Goal: Book appointment/travel/reservation

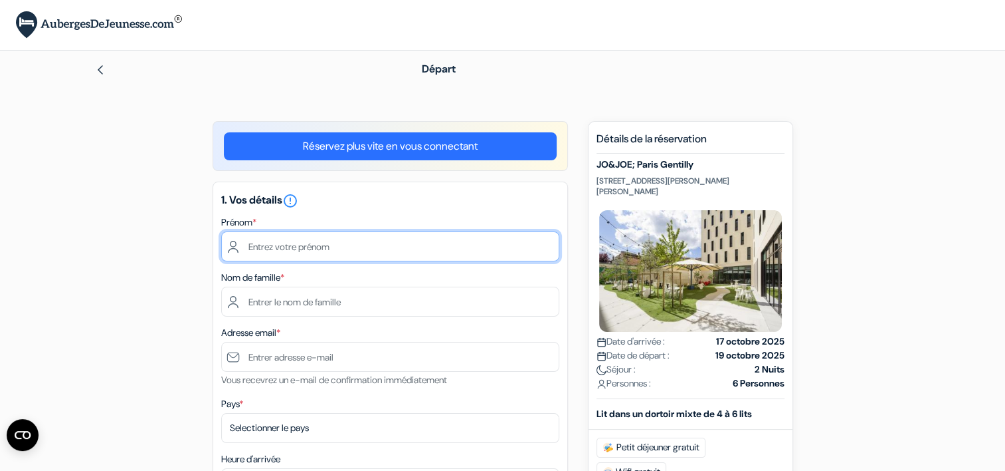
click at [255, 240] on input "text" at bounding box center [390, 246] width 338 height 30
type input "[PERSON_NAME]"
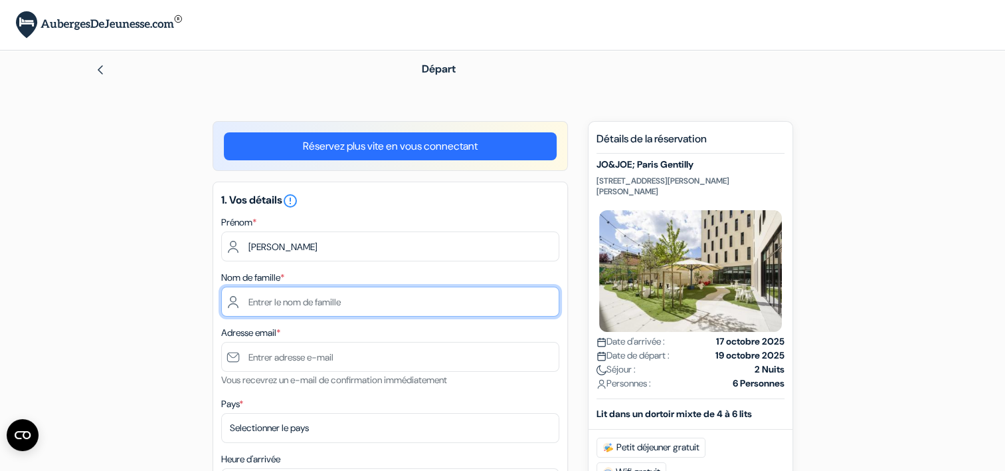
type input "LABORDE"
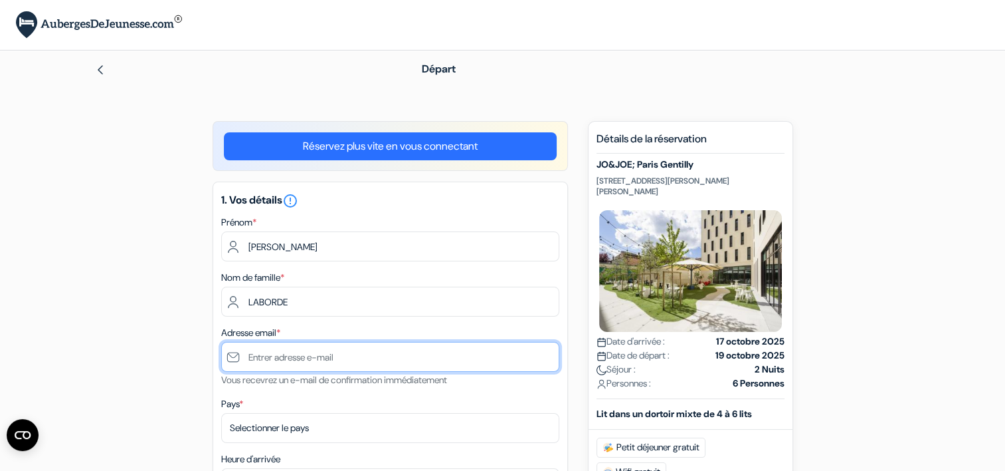
type input "[EMAIL_ADDRESS][PERSON_NAME][DOMAIN_NAME]"
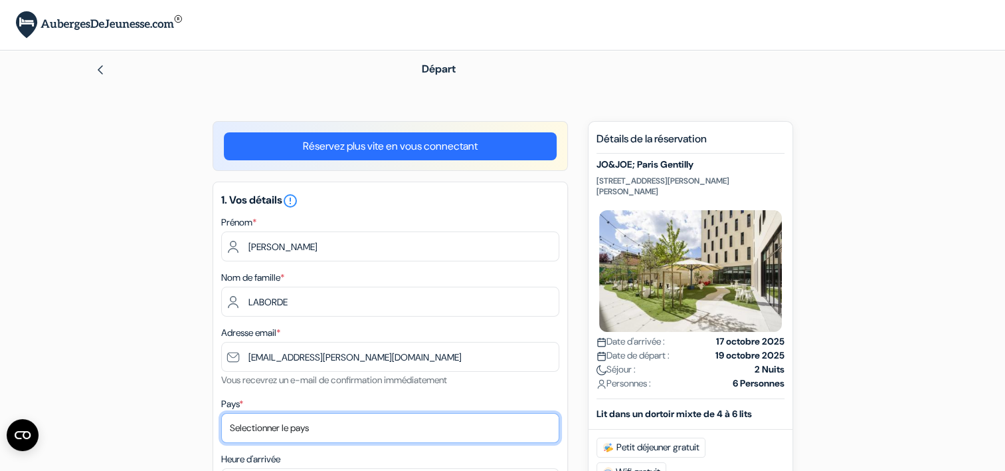
select select "67"
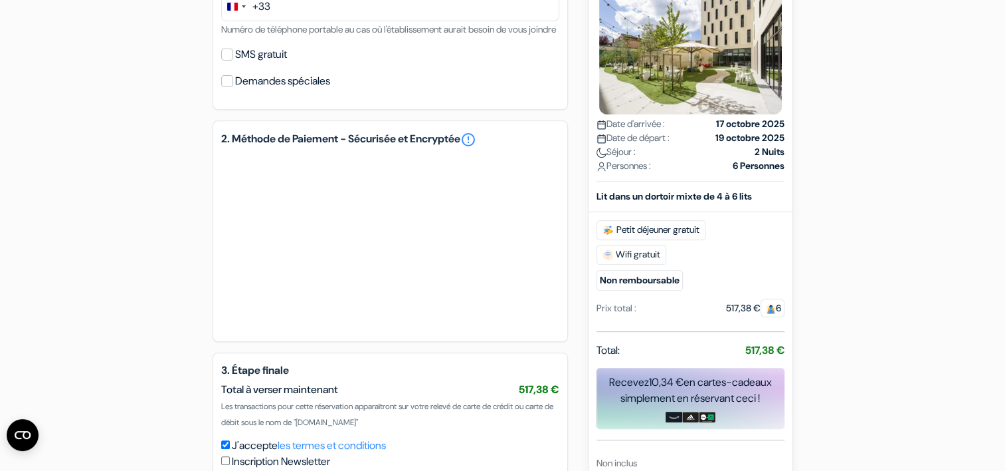
scroll to position [399, 0]
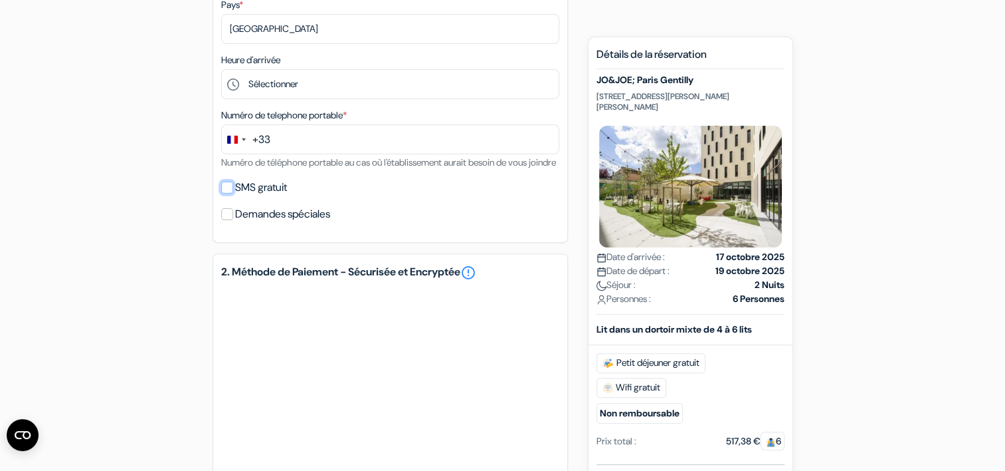
click at [225, 193] on input "SMS gratuit" at bounding box center [227, 187] width 12 height 12
checkbox input "true"
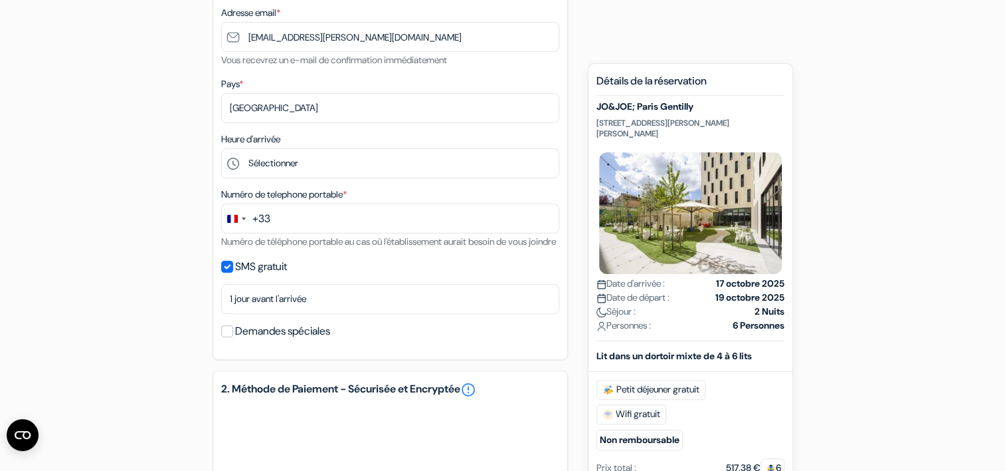
scroll to position [332, 0]
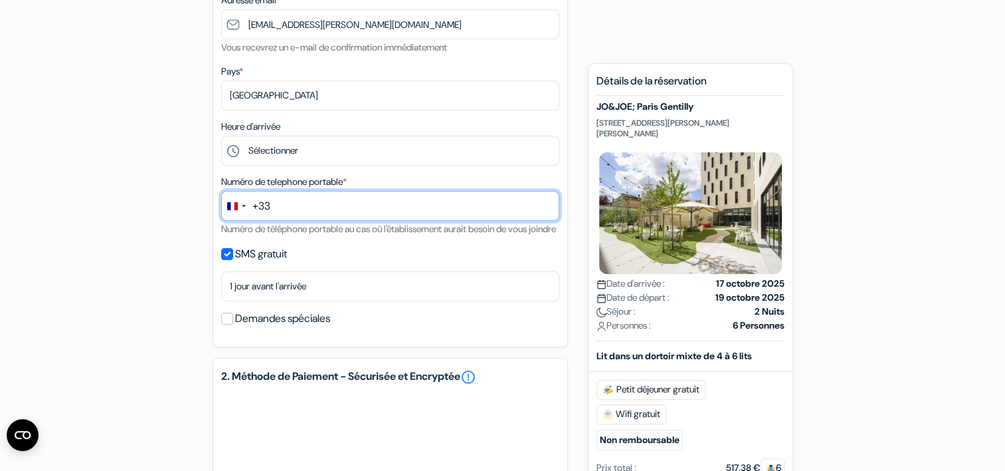
click at [296, 201] on input "text" at bounding box center [390, 206] width 338 height 30
click at [270, 207] on input "648255846" at bounding box center [390, 206] width 338 height 30
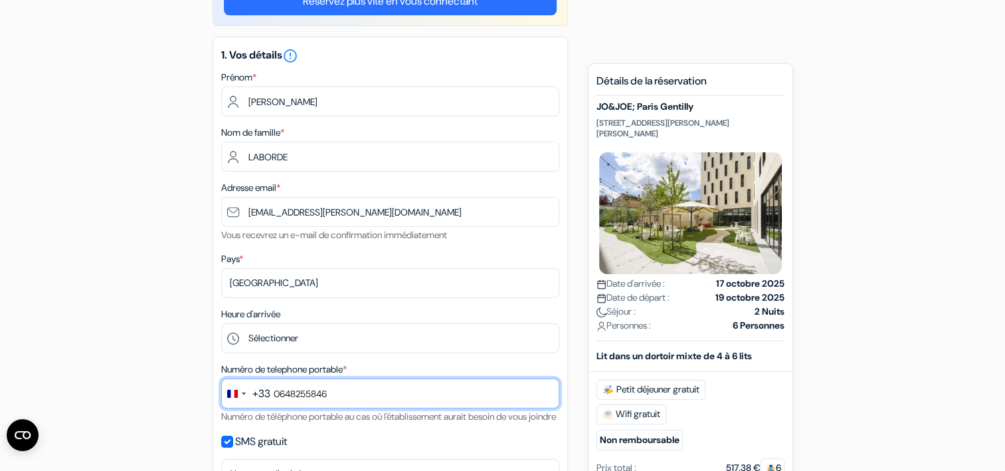
scroll to position [133, 0]
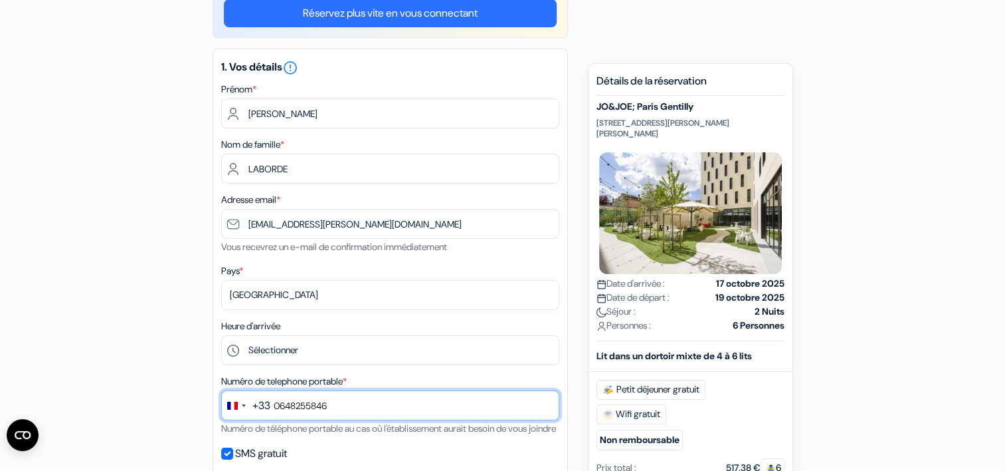
type input "0648255846"
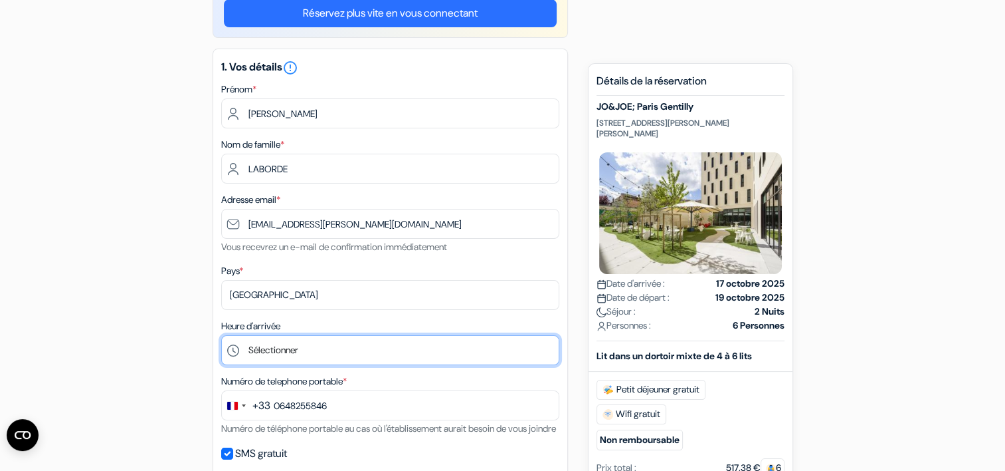
click at [255, 348] on select "Sélectionner 1:00 2:00 3:00 4:00 5:00 6:00 7:00 8:00 9:00 10:00 11:00 12:00 13:…" at bounding box center [390, 350] width 338 height 30
select select "22"
click at [221, 336] on select "Sélectionner 1:00 2:00 3:00 4:00 5:00 6:00 7:00 8:00 9:00 10:00 11:00 12:00 13:…" at bounding box center [390, 350] width 338 height 30
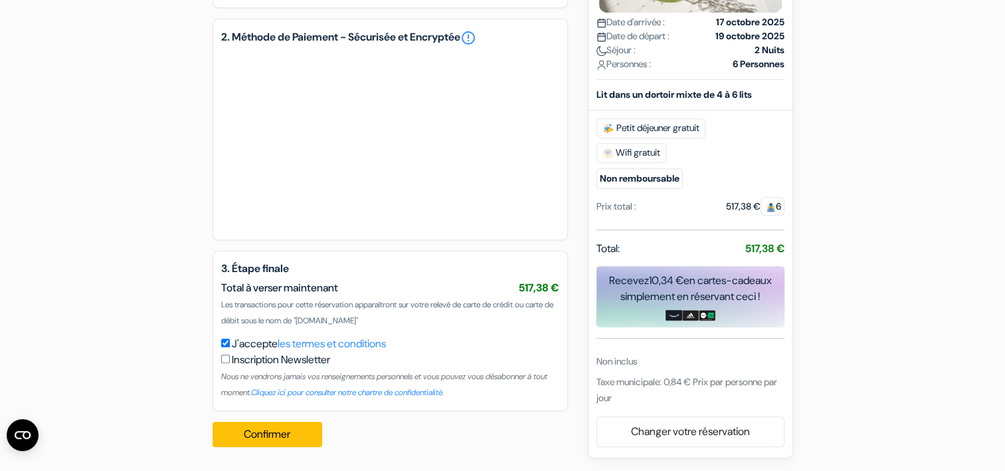
scroll to position [688, 0]
click at [266, 435] on button "Confirmer Loading..." at bounding box center [268, 433] width 110 height 25
click at [266, 447] on button "Confirmer Loading..." at bounding box center [268, 433] width 110 height 25
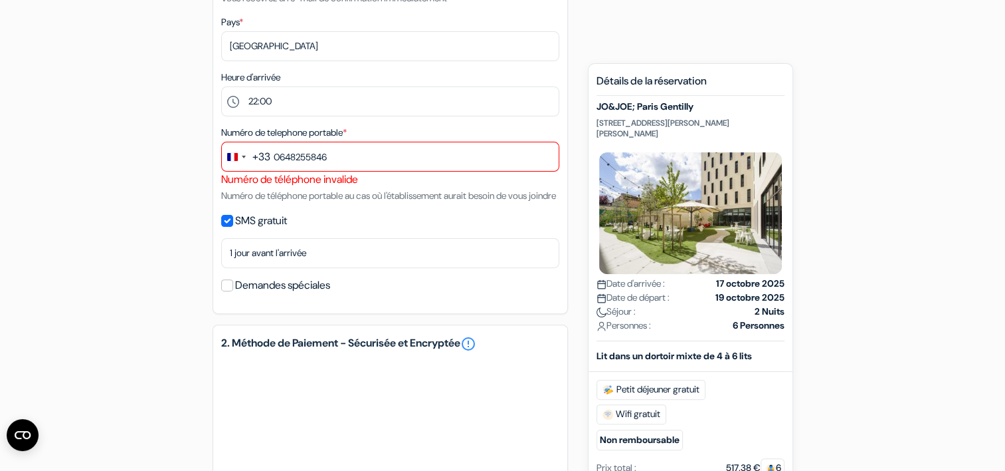
scroll to position [356, 0]
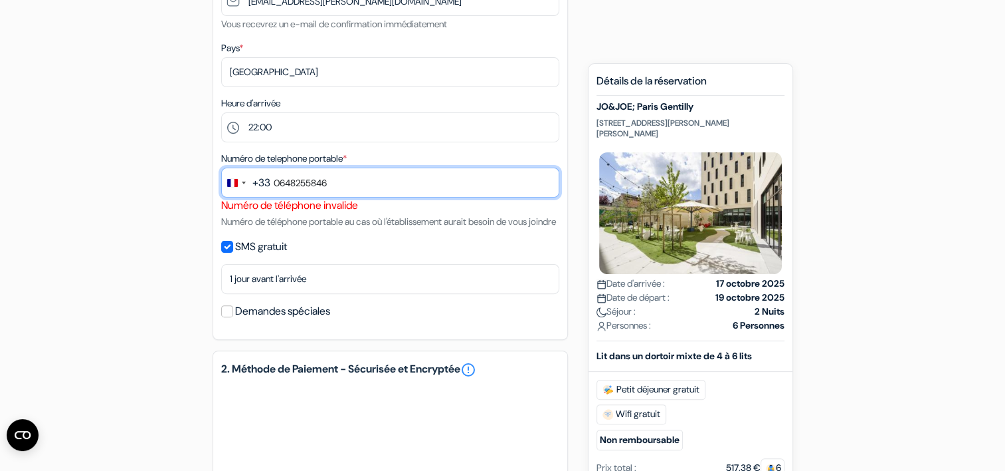
click at [280, 181] on input "0648255846" at bounding box center [390, 182] width 338 height 30
drag, startPoint x: 280, startPoint y: 181, endPoint x: 355, endPoint y: 183, distance: 74.5
click at [355, 183] on input "0648255846" at bounding box center [390, 182] width 338 height 30
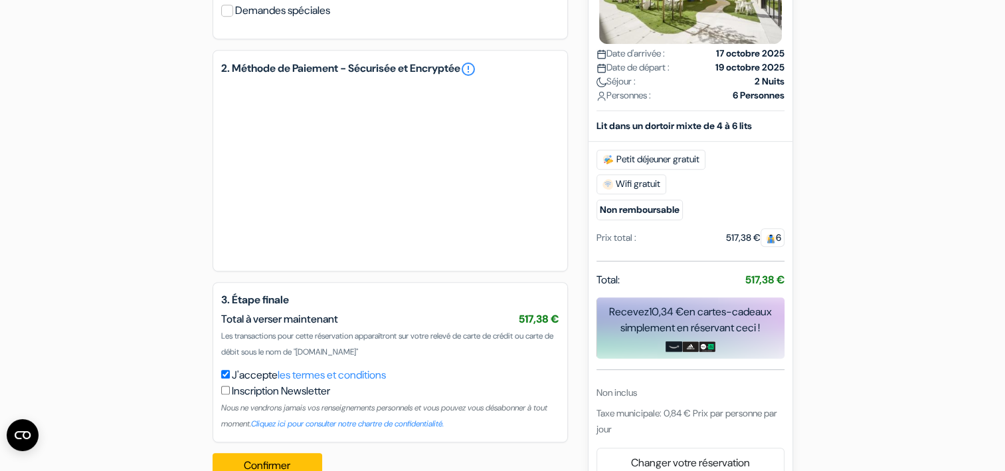
scroll to position [704, 0]
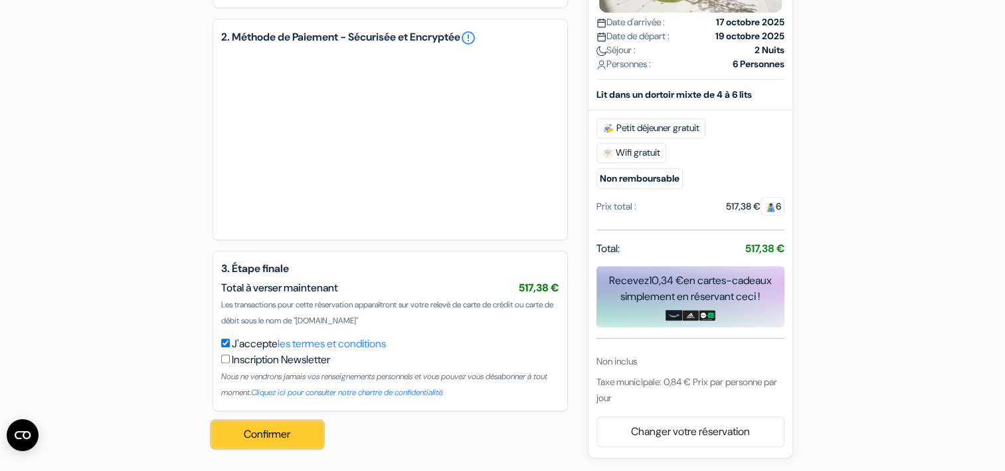
click at [274, 429] on button "Confirmer Loading..." at bounding box center [268, 433] width 110 height 25
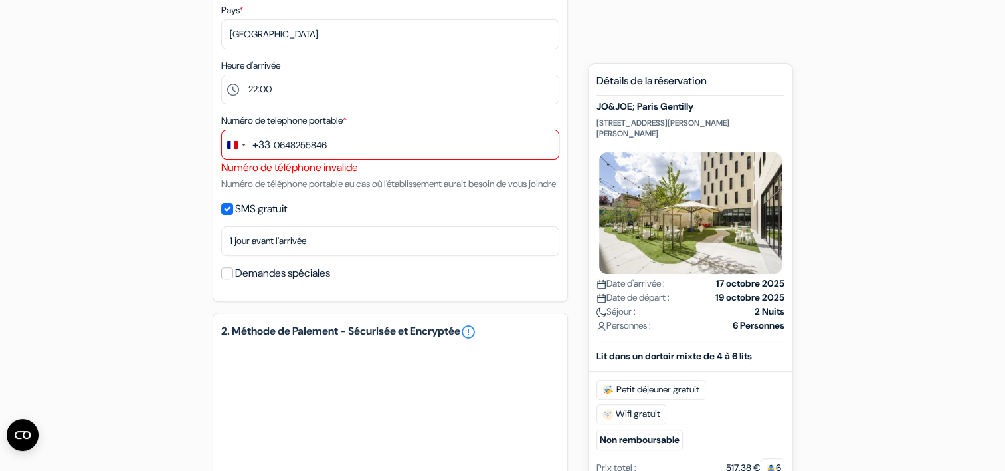
scroll to position [392, 0]
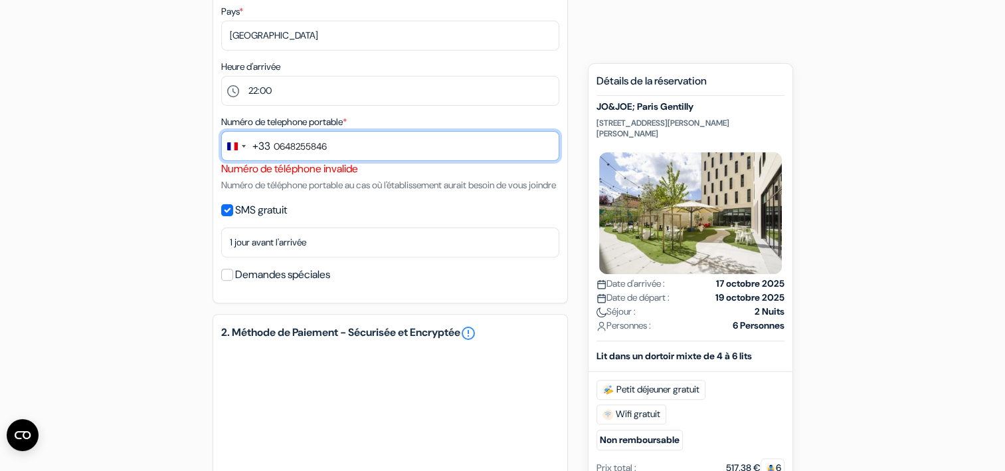
click at [280, 144] on input "0648255846" at bounding box center [390, 146] width 338 height 30
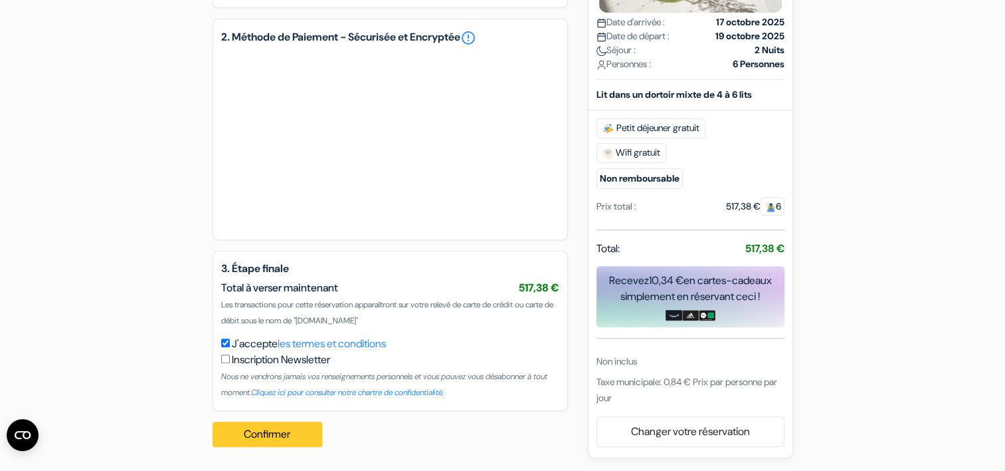
type input "648255846"
click at [261, 433] on button "Confirmer Loading..." at bounding box center [268, 433] width 110 height 25
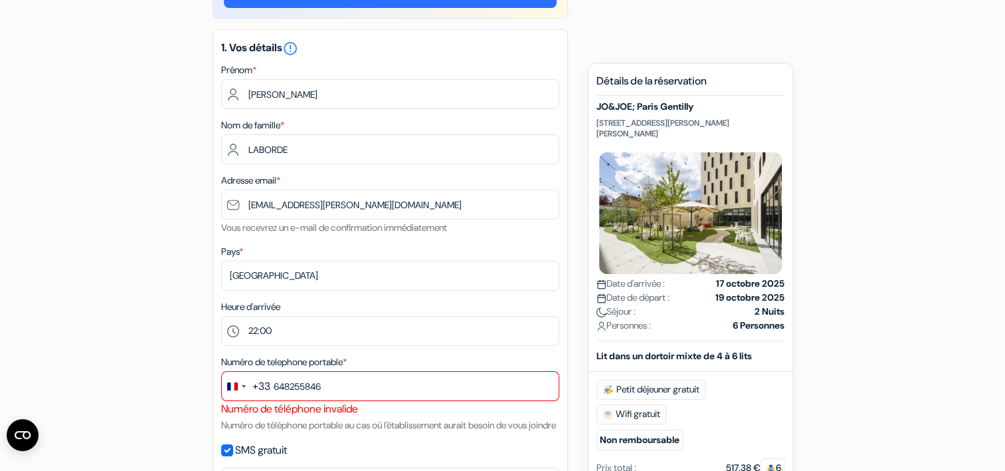
scroll to position [0, 0]
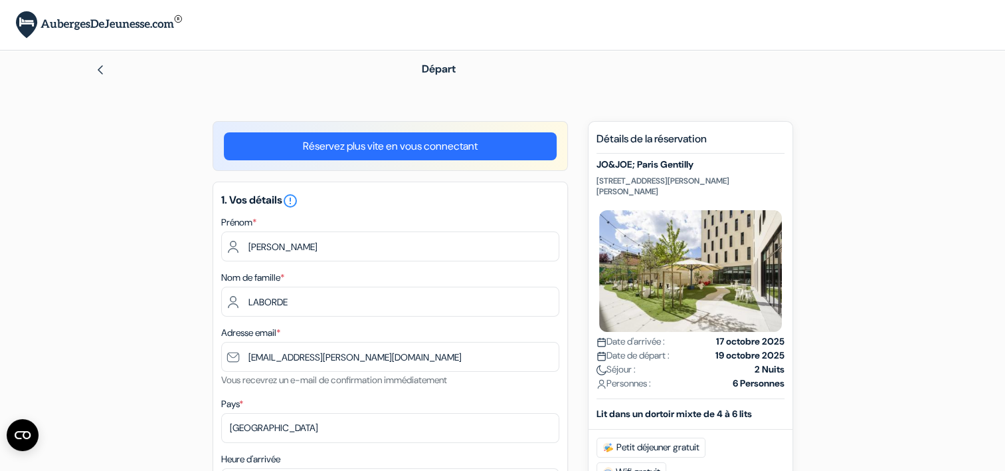
click at [128, 29] on img at bounding box center [99, 24] width 166 height 27
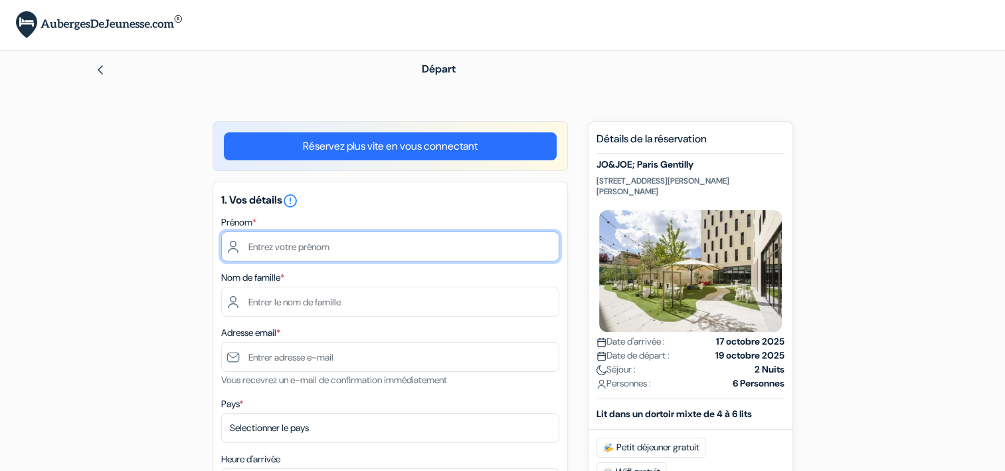
click at [352, 247] on input "text" at bounding box center [390, 246] width 338 height 30
click at [298, 254] on input "text" at bounding box center [390, 246] width 338 height 30
type input "[PERSON_NAME]"
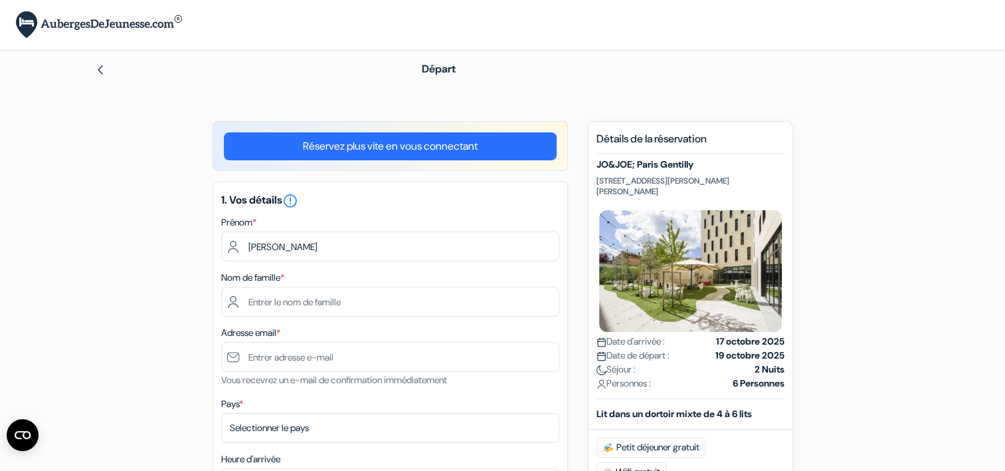
type input "LABORDE"
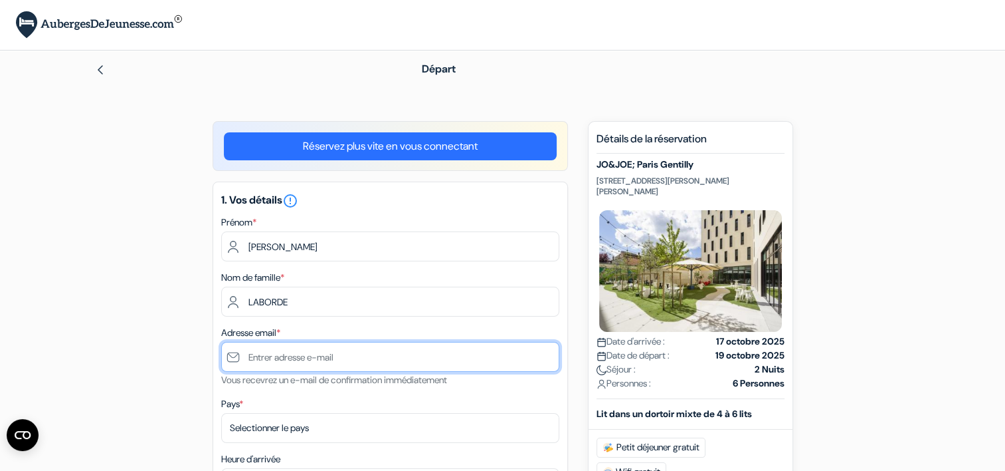
type input "[EMAIL_ADDRESS][PERSON_NAME][DOMAIN_NAME]"
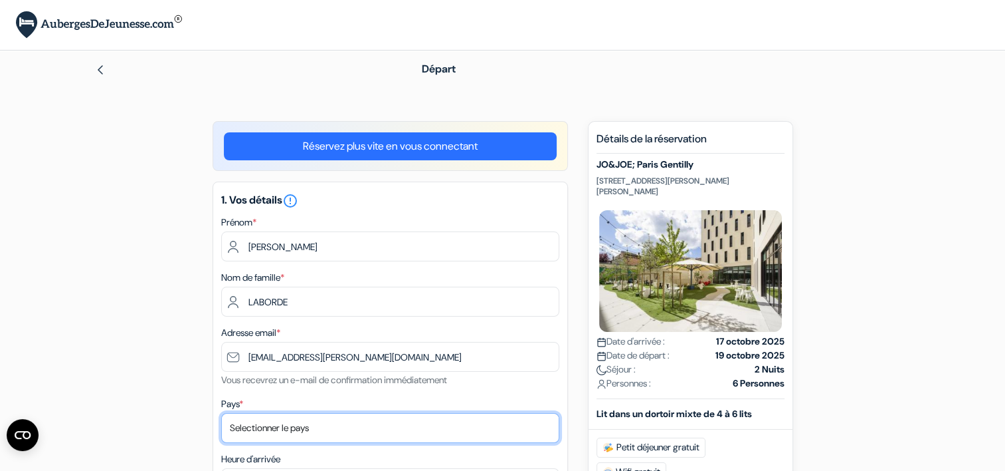
select select "67"
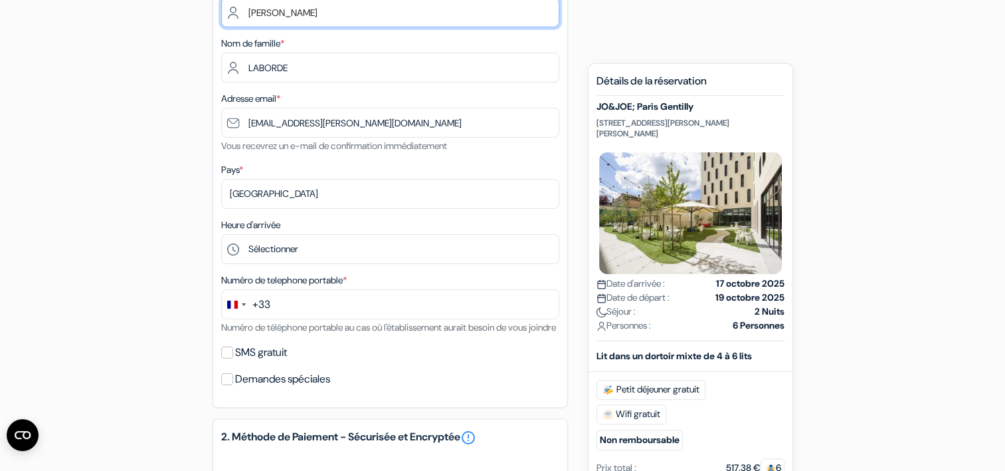
scroll to position [235, 0]
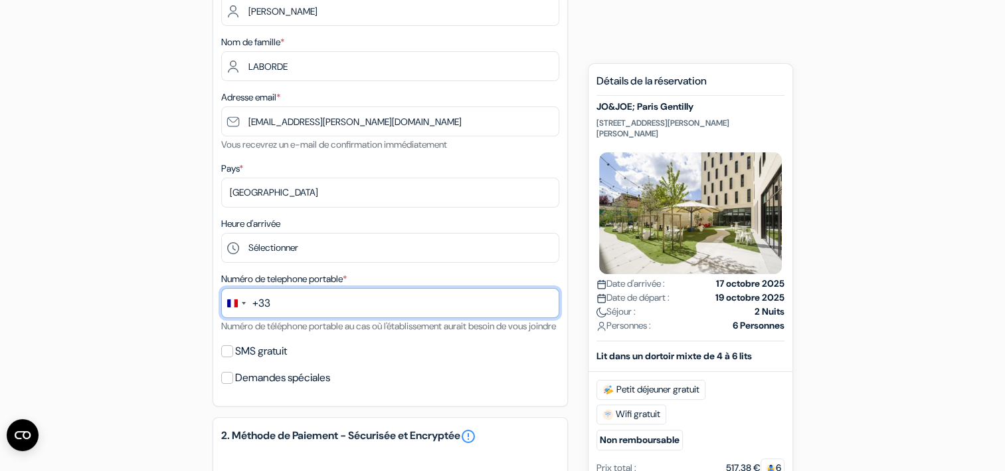
click at [296, 298] on input "text" at bounding box center [390, 303] width 338 height 30
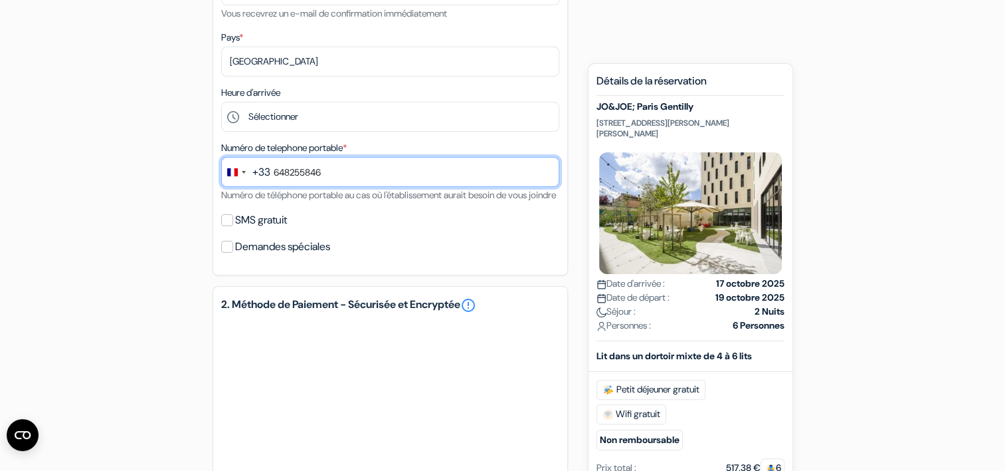
scroll to position [367, 0]
type input "648255846"
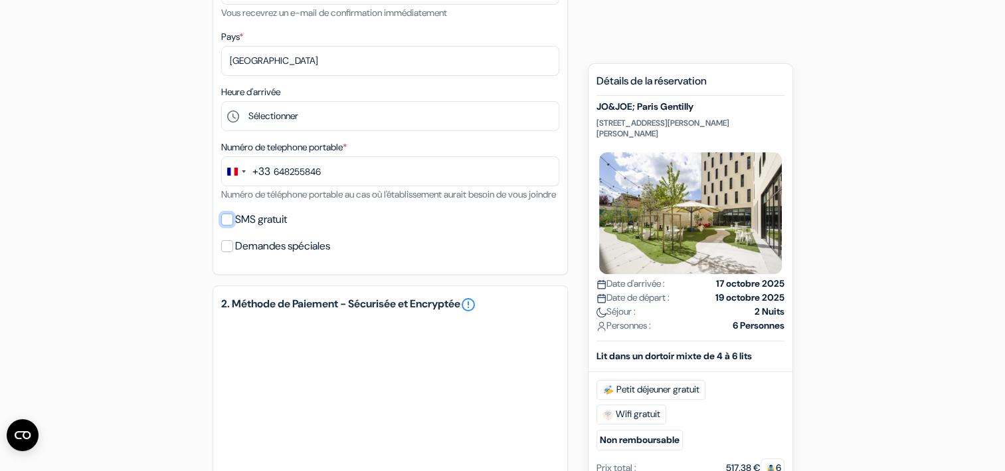
click at [225, 225] on input "SMS gratuit" at bounding box center [227, 219] width 12 height 12
checkbox input "true"
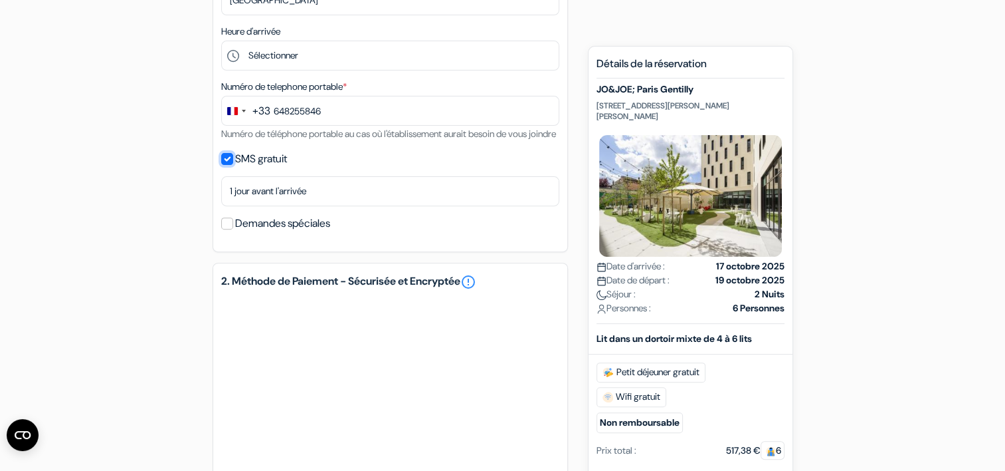
scroll to position [428, 0]
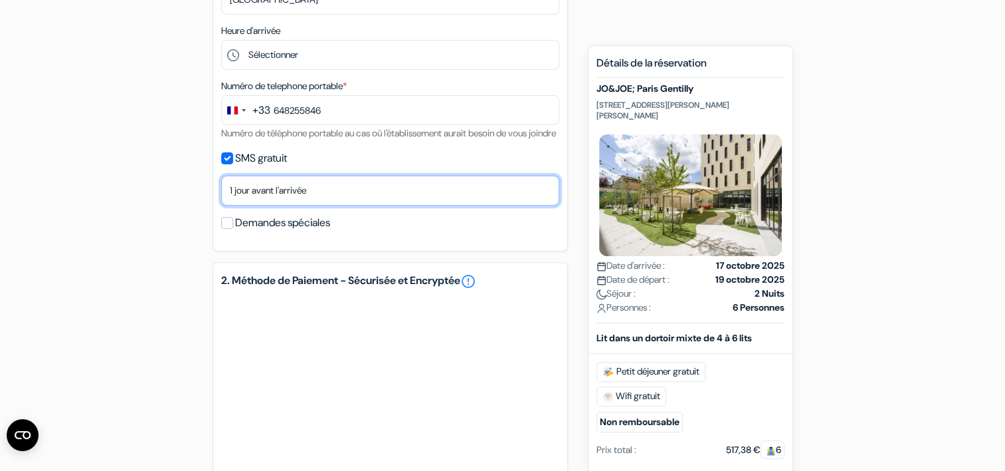
click at [376, 205] on select "Non merci Maintenant Le jour de votre arrivée 1 jour avant l'arrivée 2 jours av…" at bounding box center [390, 190] width 338 height 30
click at [221, 193] on select "Non merci Maintenant Le jour de votre arrivée 1 jour avant l'arrivée 2 jours av…" at bounding box center [390, 190] width 338 height 30
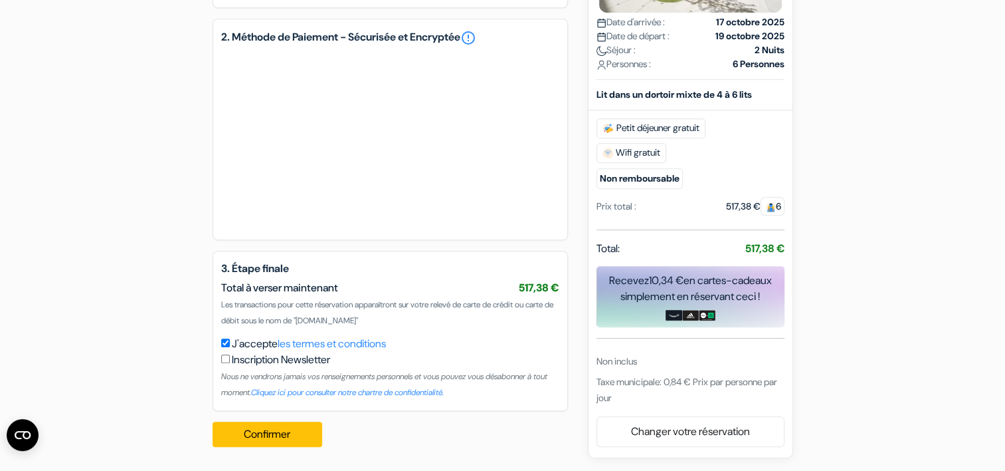
scroll to position [688, 0]
click at [266, 434] on button "Confirmer Loading..." at bounding box center [268, 433] width 110 height 25
click at [268, 447] on button "Confirmer Loading..." at bounding box center [268, 433] width 110 height 25
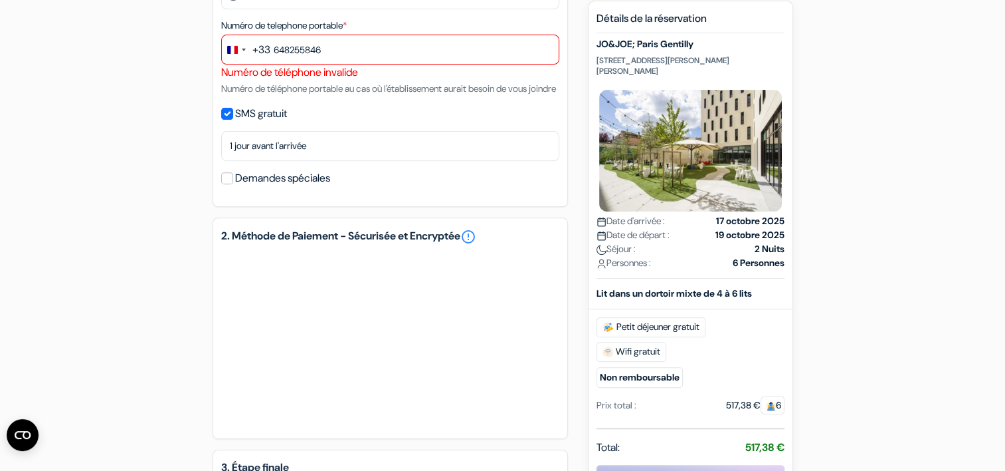
scroll to position [473, 0]
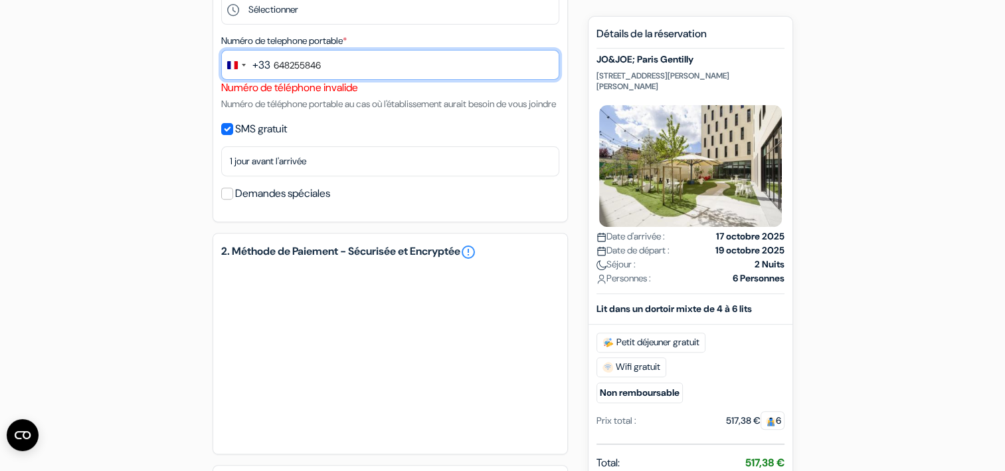
click at [377, 56] on input "648255846" at bounding box center [390, 65] width 338 height 30
click at [274, 62] on input "648255846" at bounding box center [390, 65] width 338 height 30
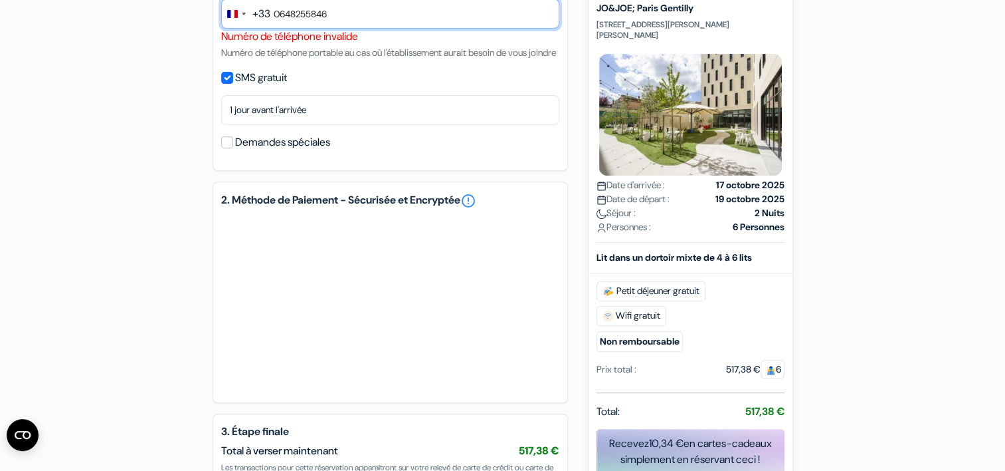
scroll to position [524, 0]
type input "0648255846"
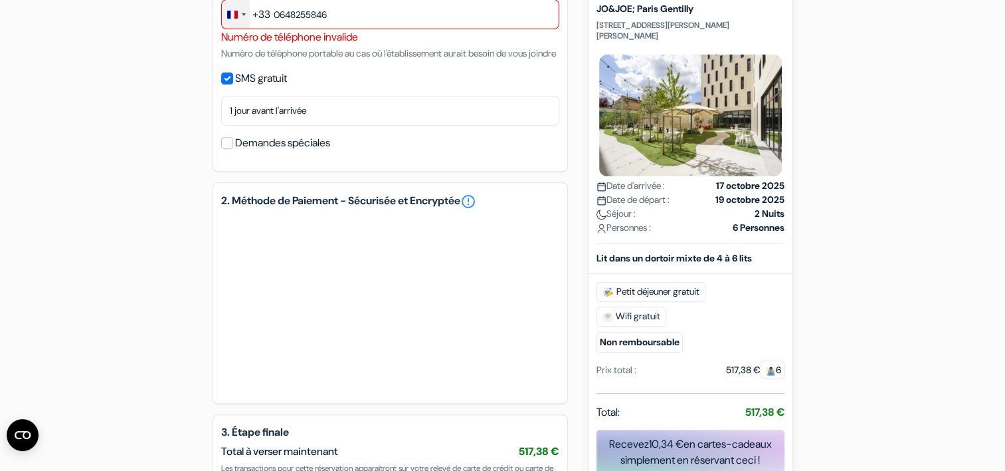
click at [240, 11] on div "Change country, selected France (+33)" at bounding box center [236, 14] width 28 height 29
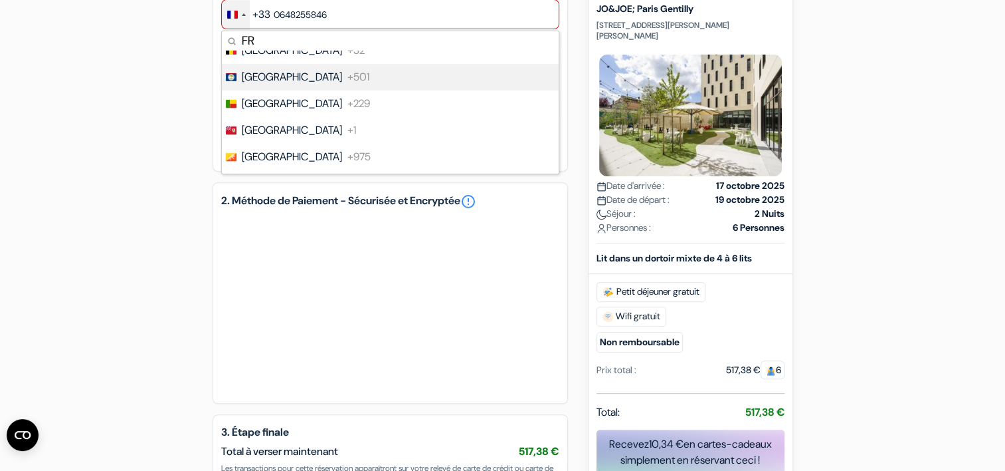
scroll to position [0, 0]
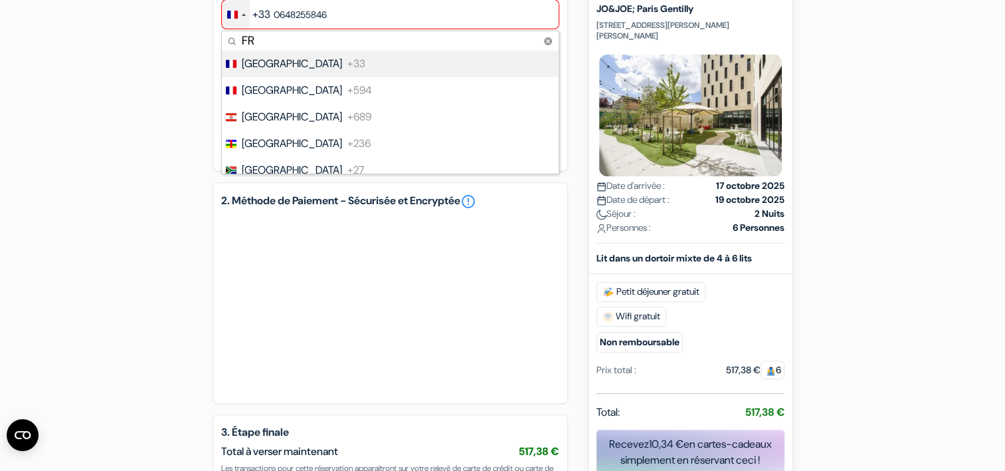
type input "FR"
click at [273, 66] on span "[GEOGRAPHIC_DATA]" at bounding box center [292, 64] width 100 height 16
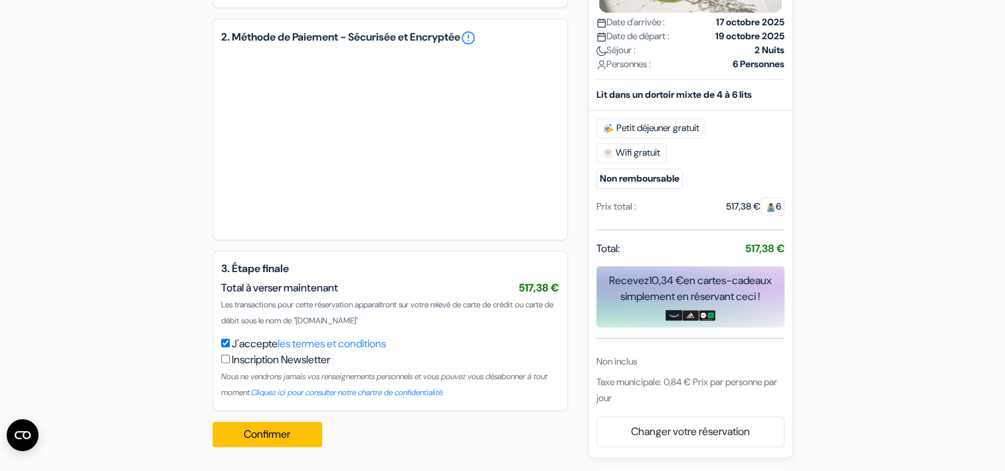
scroll to position [693, 0]
click at [281, 447] on button "Confirmer Loading..." at bounding box center [268, 433] width 110 height 25
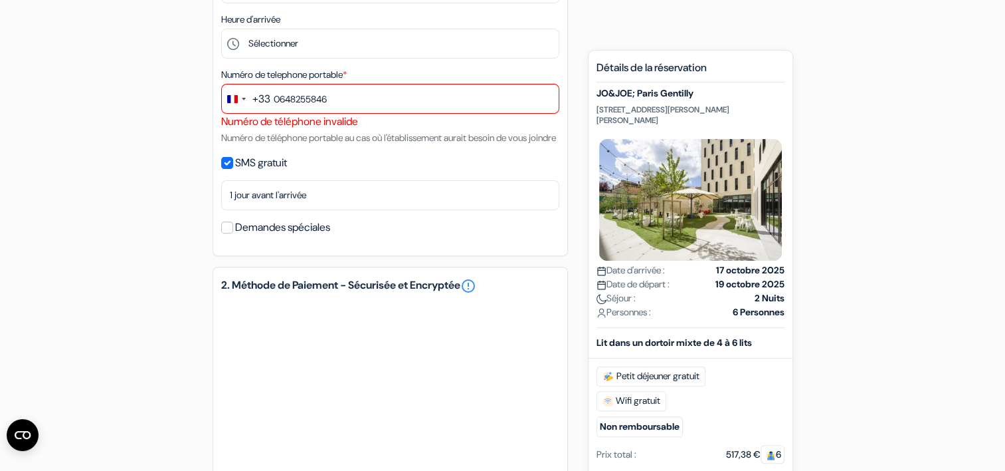
scroll to position [438, 0]
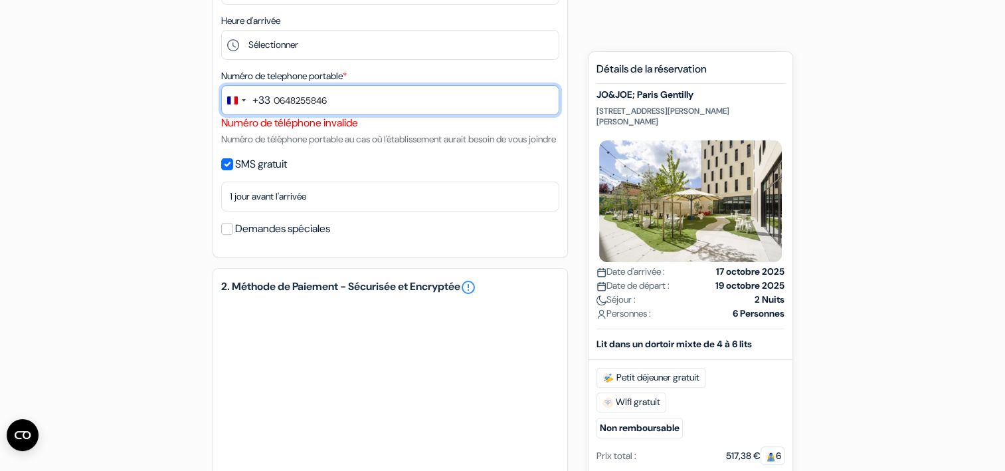
click at [366, 103] on input "0648255846" at bounding box center [390, 100] width 338 height 30
type input "0"
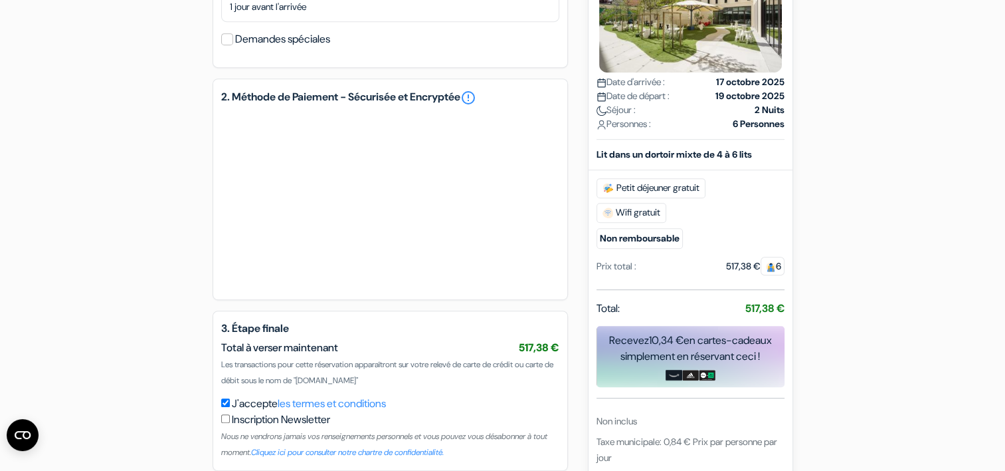
scroll to position [704, 0]
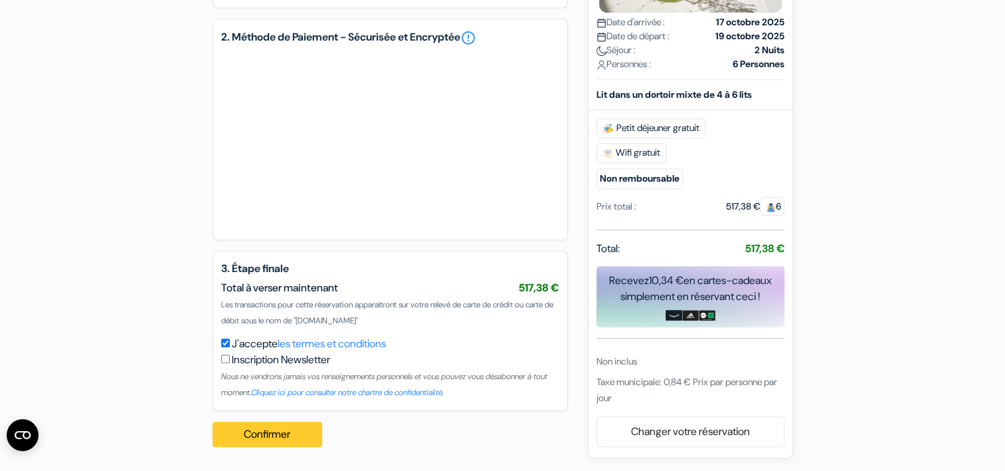
type input "0602461008"
click at [260, 439] on button "Confirmer Loading..." at bounding box center [268, 433] width 110 height 25
click at [258, 431] on button "Confirmer Loading..." at bounding box center [268, 433] width 110 height 25
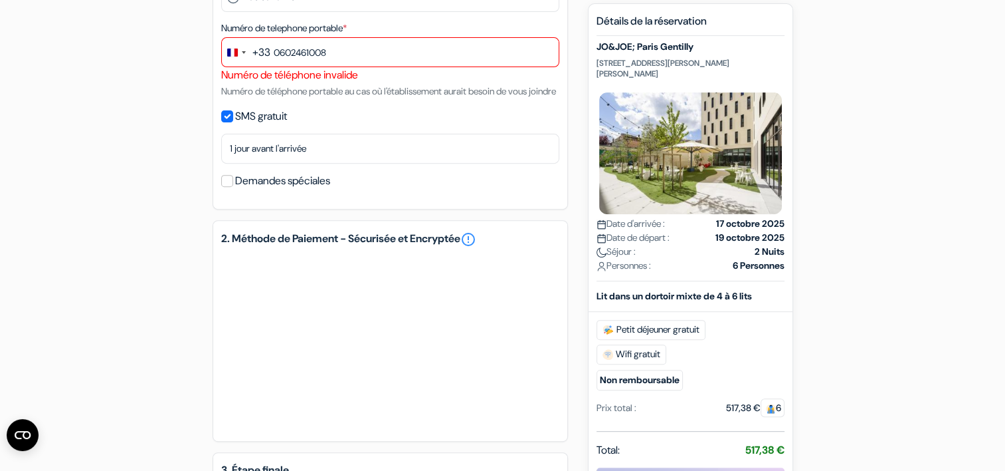
scroll to position [478, 0]
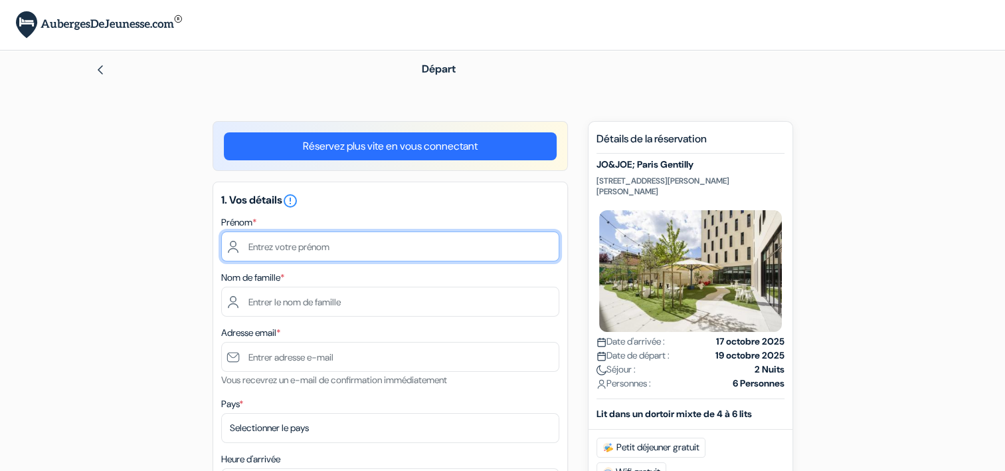
click at [359, 246] on input "text" at bounding box center [390, 246] width 338 height 30
type input "[PERSON_NAME]"
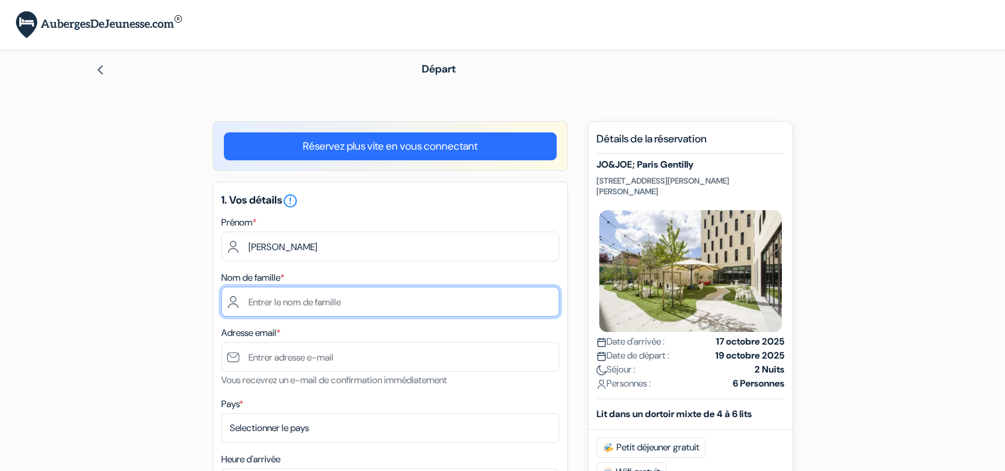
type input "LABORDE"
type input "[EMAIL_ADDRESS][PERSON_NAME][DOMAIN_NAME]"
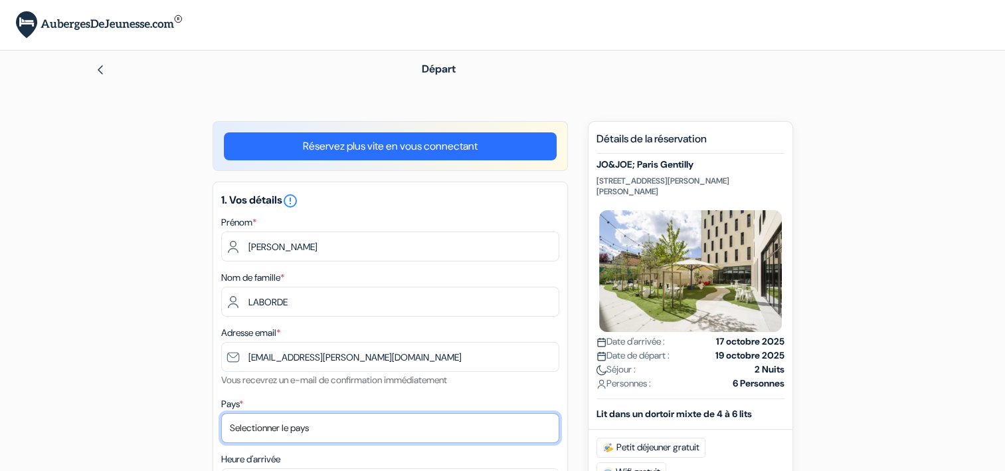
select select "67"
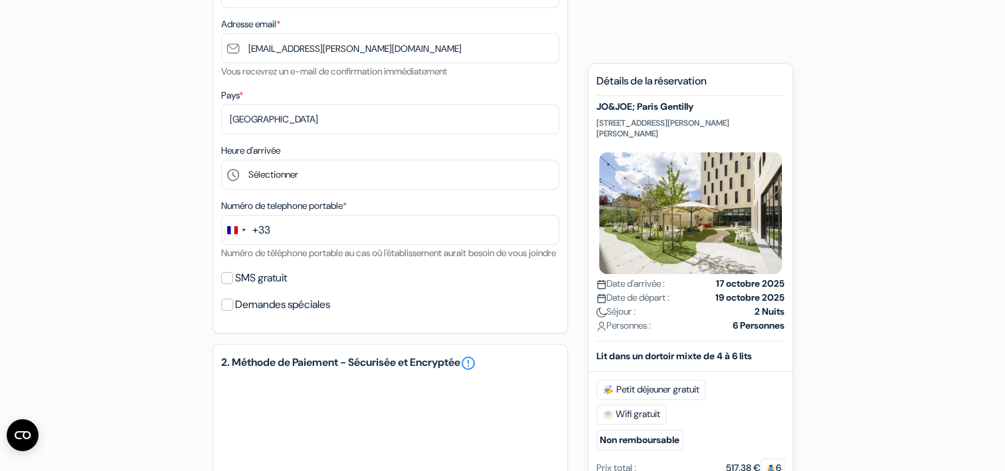
scroll to position [332, 0]
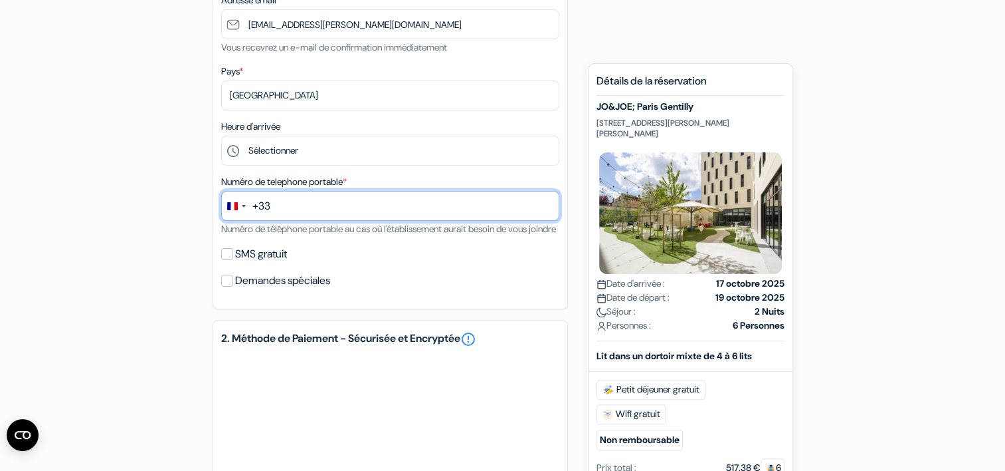
click at [297, 206] on input "text" at bounding box center [390, 206] width 338 height 30
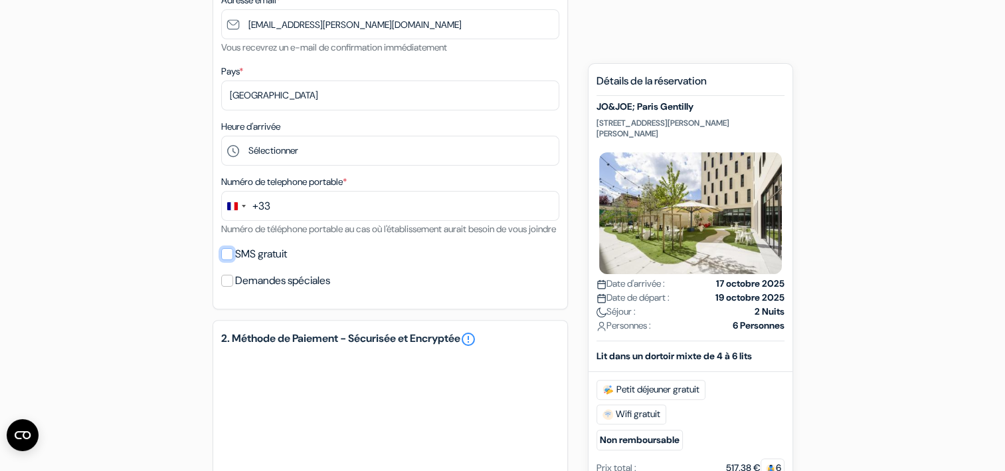
click at [225, 260] on input "SMS gratuit" at bounding box center [227, 254] width 12 height 12
checkbox input "true"
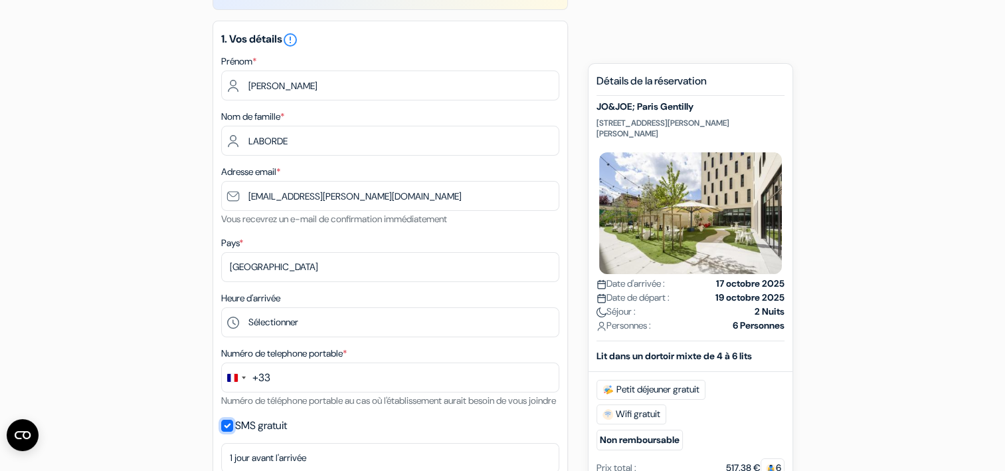
scroll to position [0, 0]
